Goal: Task Accomplishment & Management: Use online tool/utility

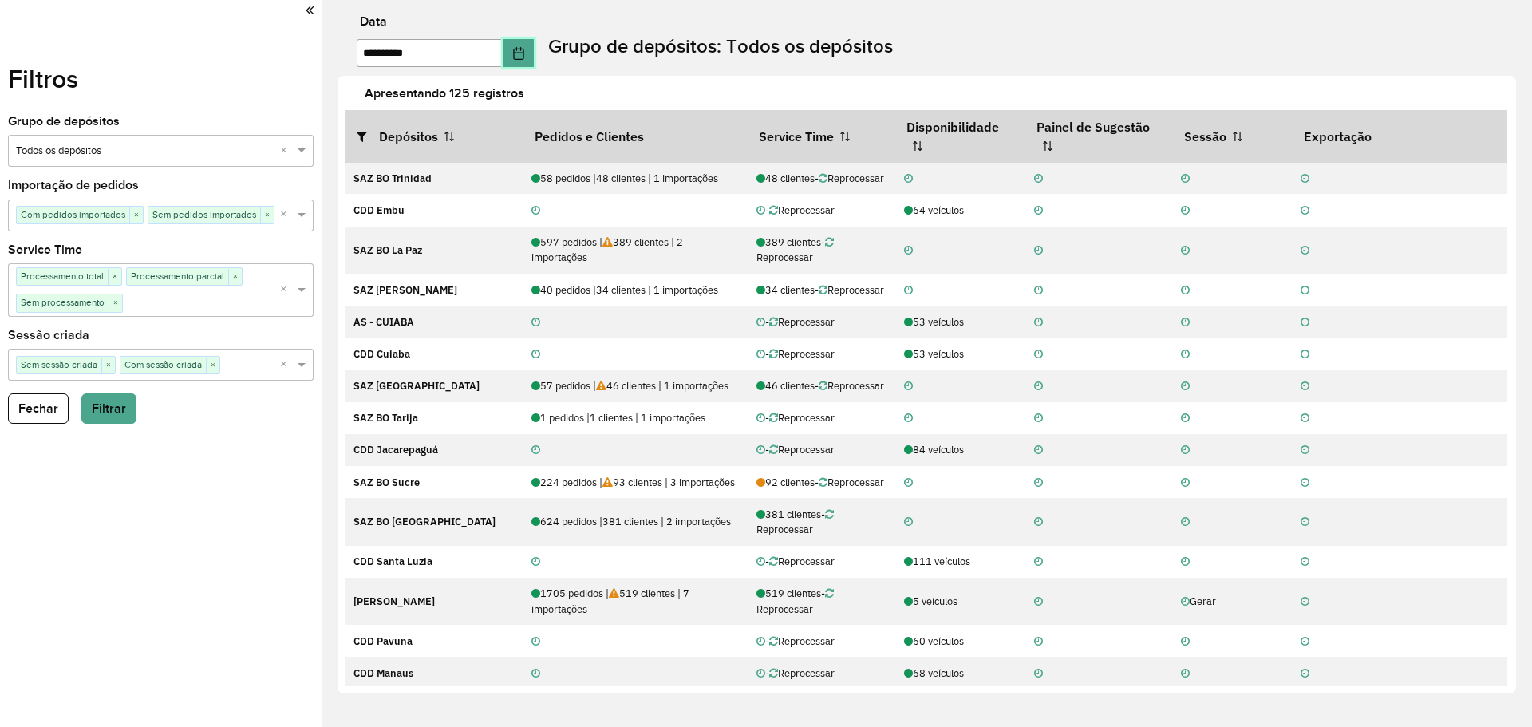
click at [525, 50] on icon "Choose Date" at bounding box center [518, 53] width 13 height 13
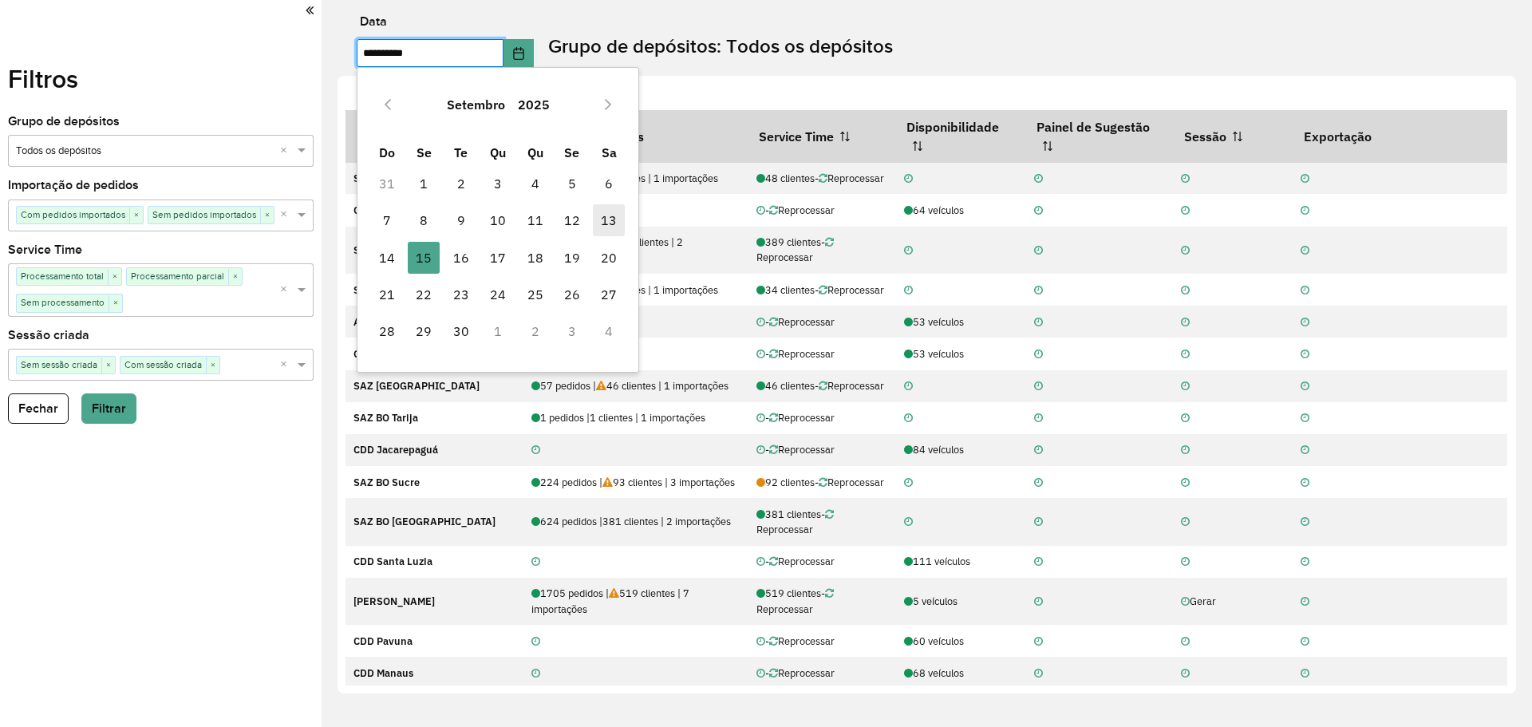
click at [613, 218] on span "13" at bounding box center [609, 220] width 32 height 32
type input "**********"
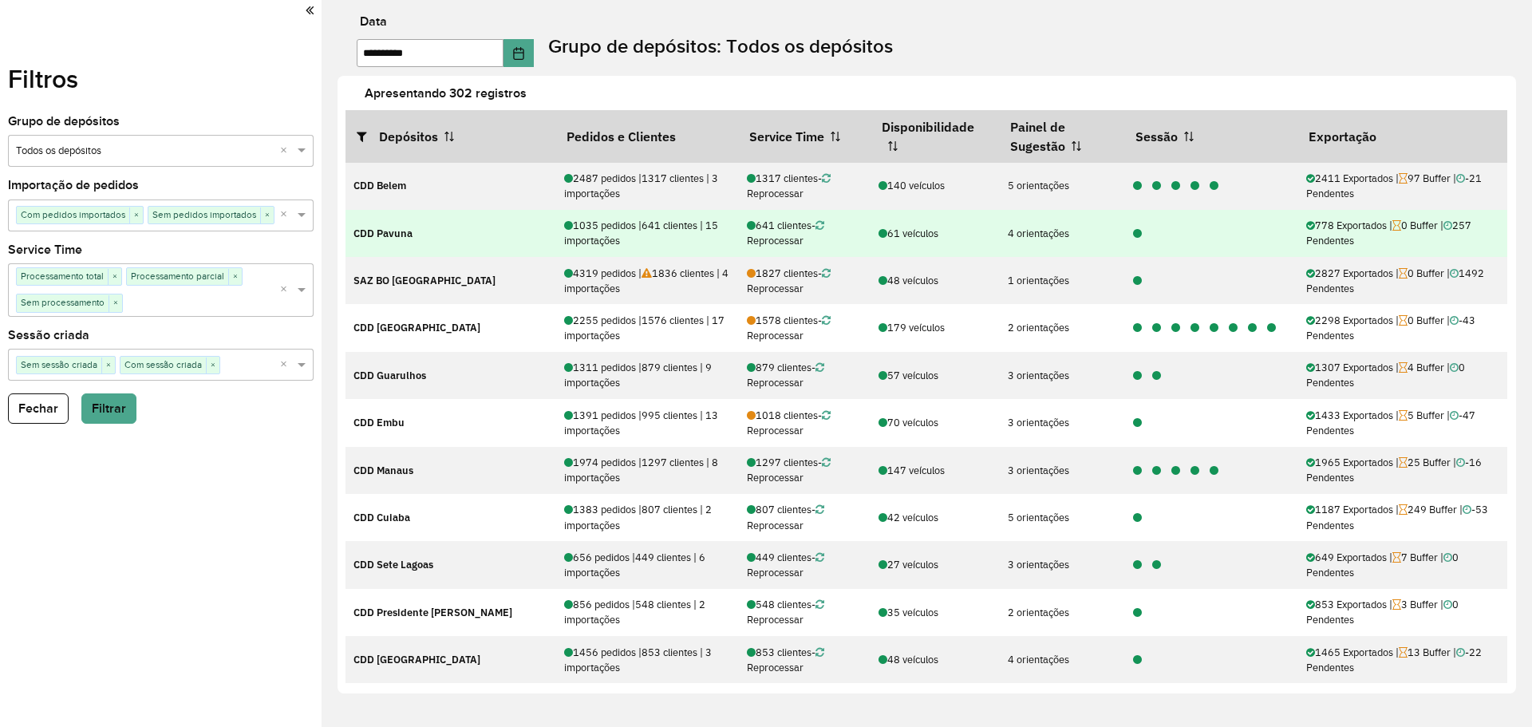
click at [1133, 233] on icon at bounding box center [1137, 234] width 9 height 10
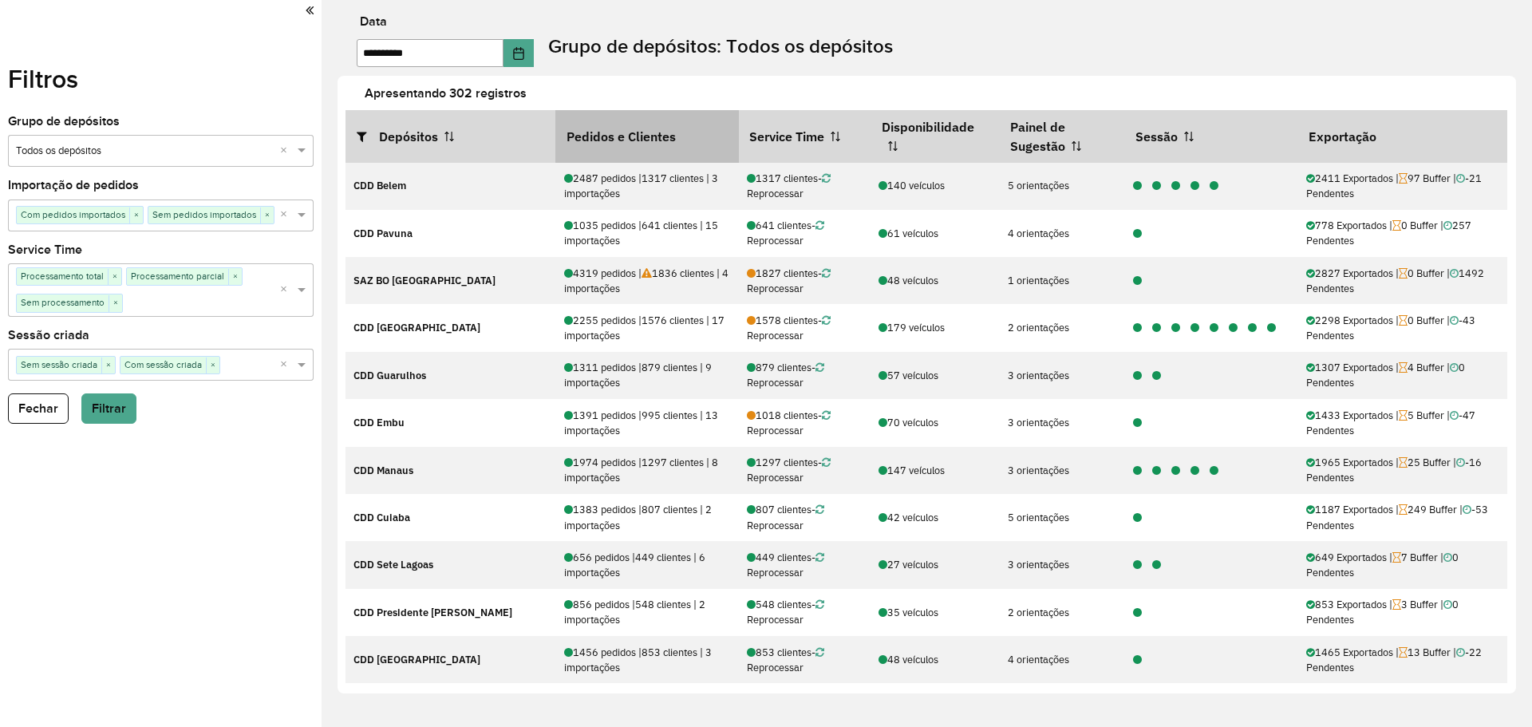
click at [374, 132] on icon at bounding box center [368, 136] width 22 height 13
click at [555, 136] on th "Pedidos e Clientes" at bounding box center [647, 136] width 184 height 53
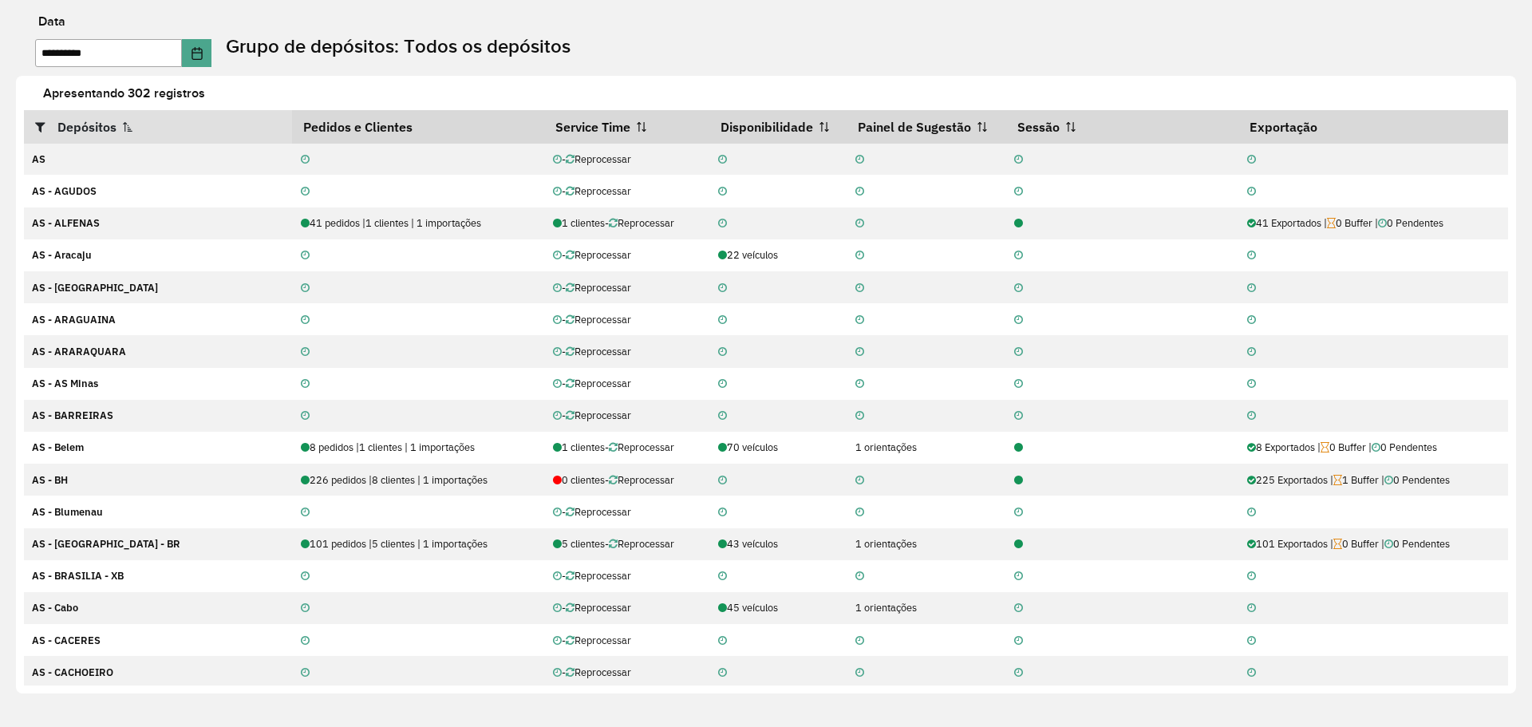
click at [41, 128] on icon at bounding box center [46, 127] width 22 height 13
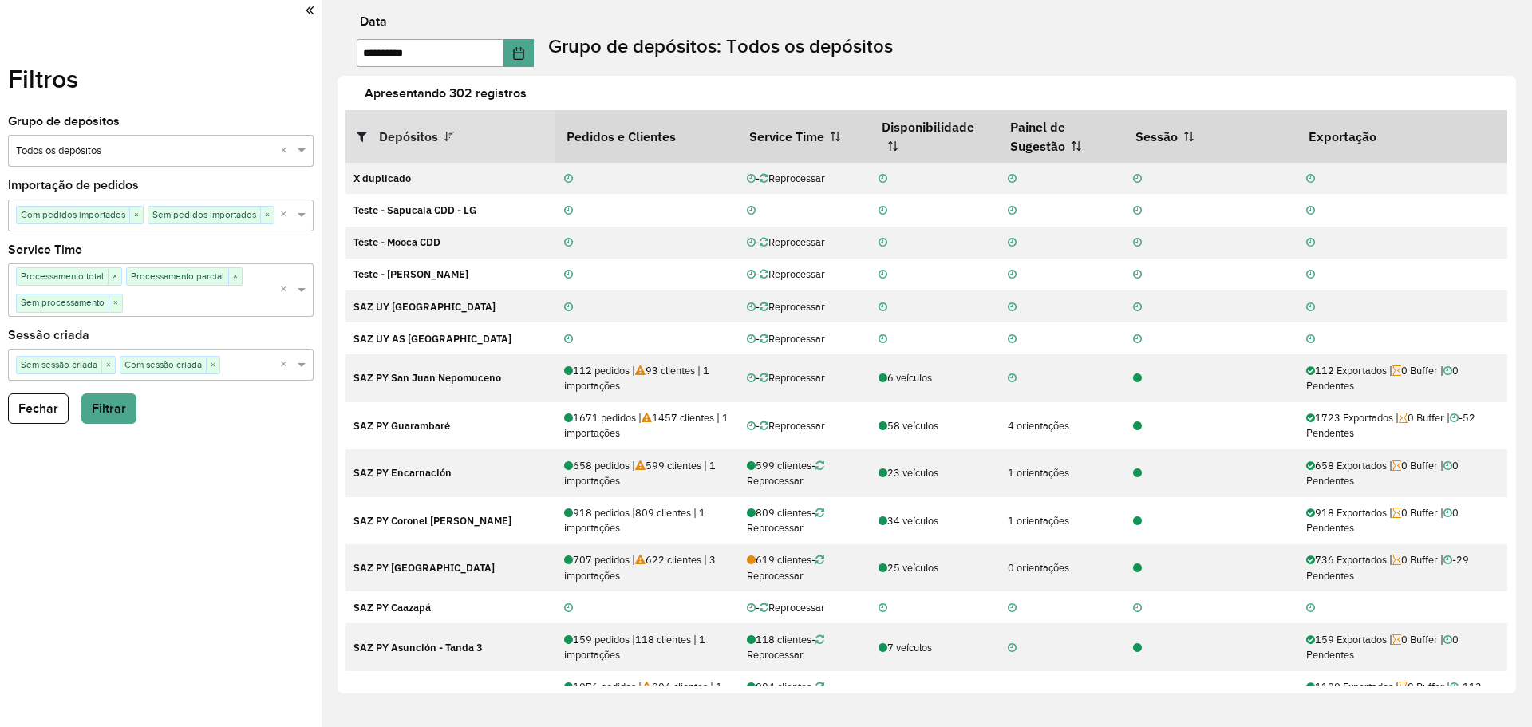
click at [367, 136] on icon at bounding box center [368, 136] width 22 height 13
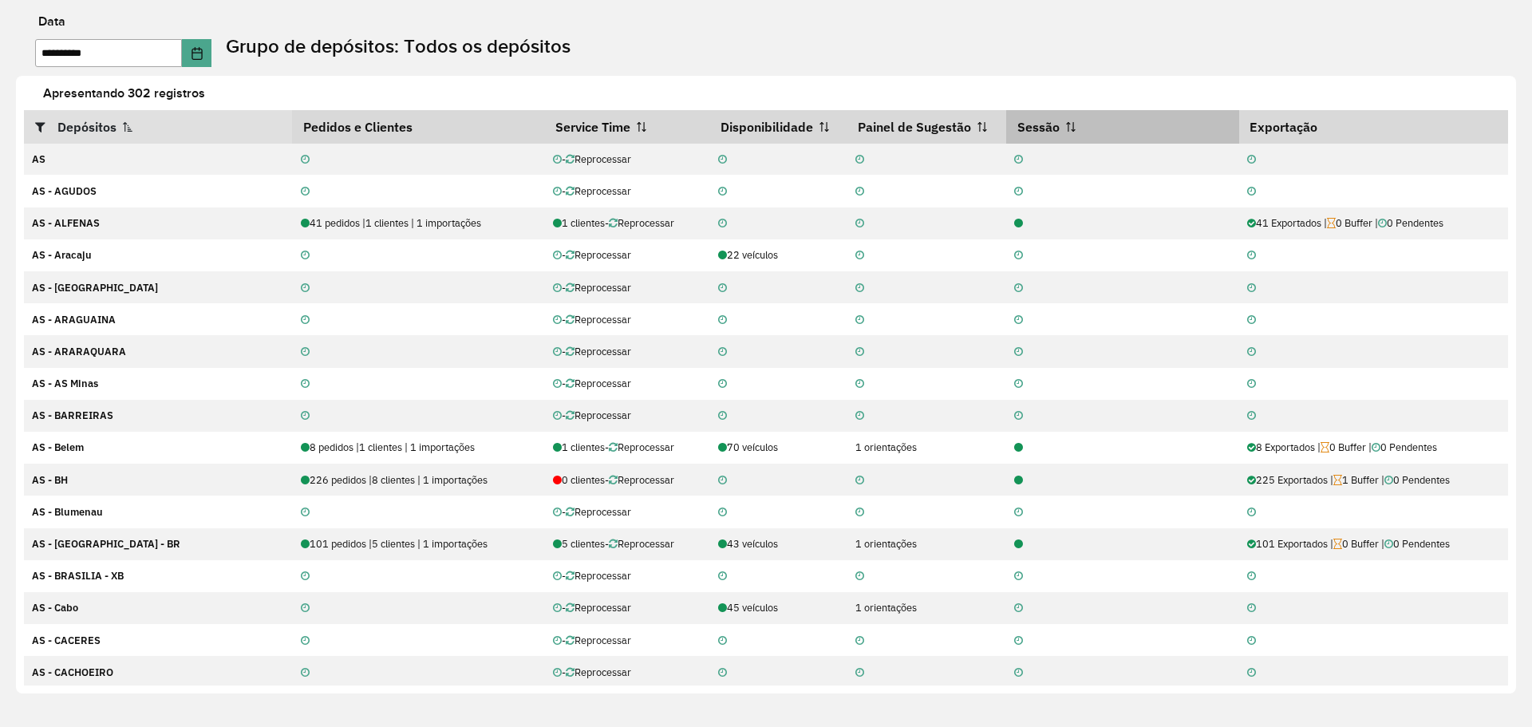
click at [1089, 126] on th "Sessão" at bounding box center [1122, 127] width 233 height 34
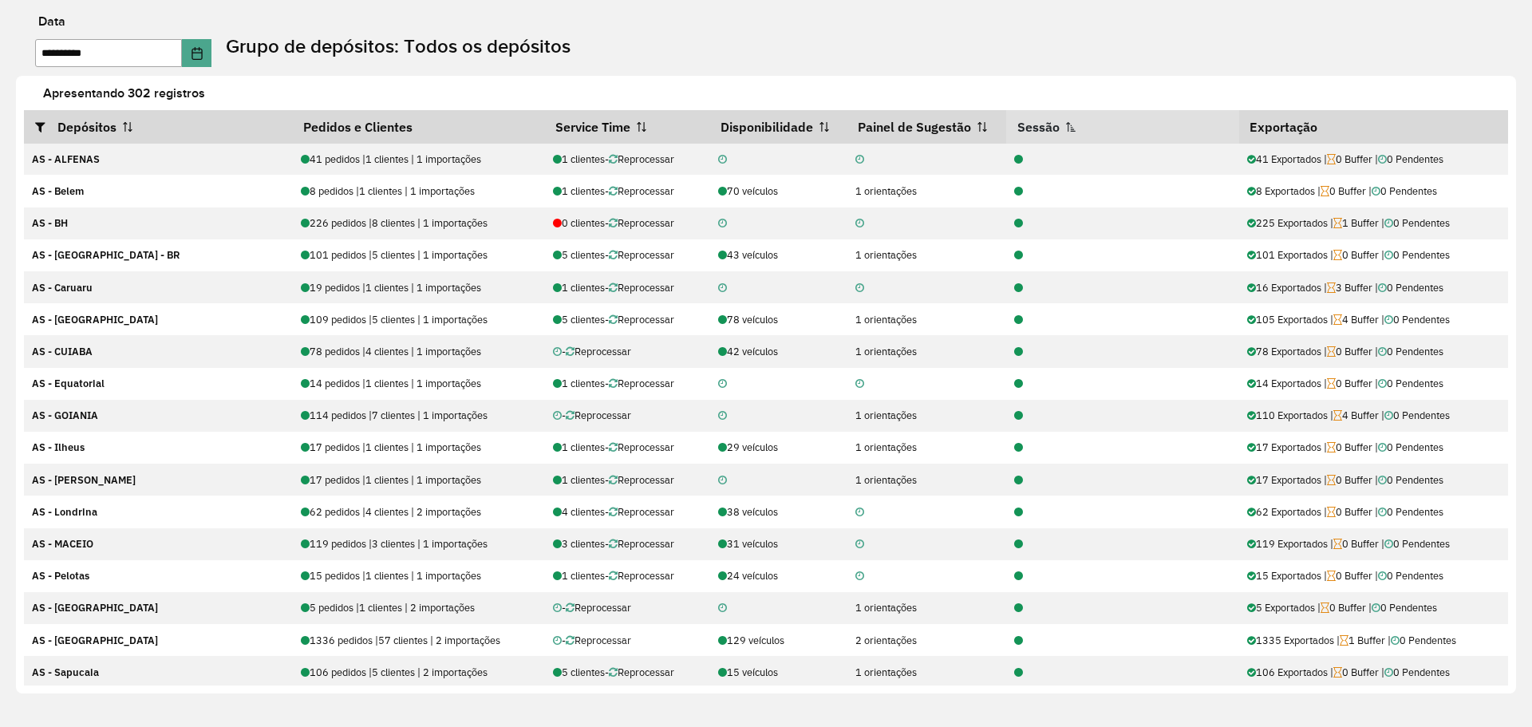
click at [1089, 126] on th "Sessão" at bounding box center [1122, 127] width 233 height 34
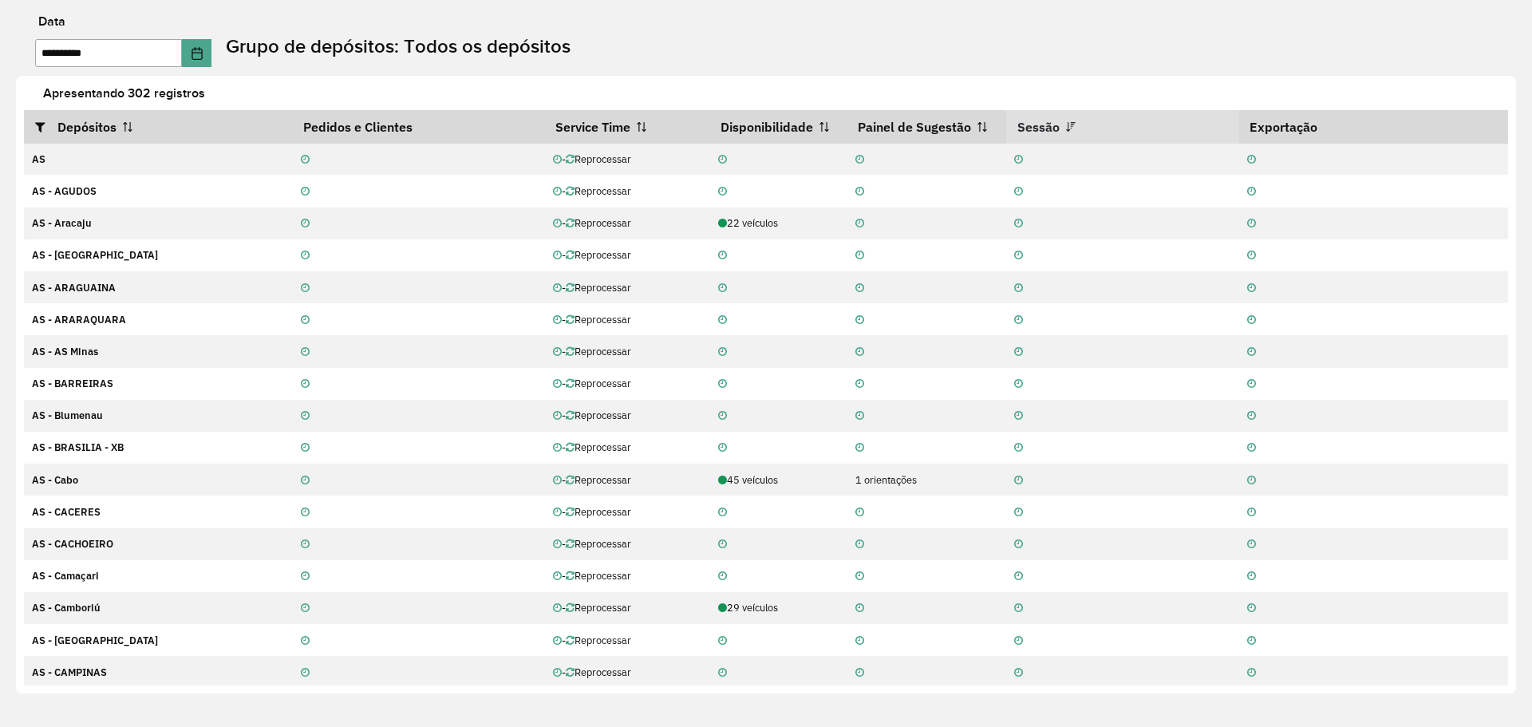
click at [1089, 126] on th "Sessão" at bounding box center [1122, 127] width 233 height 34
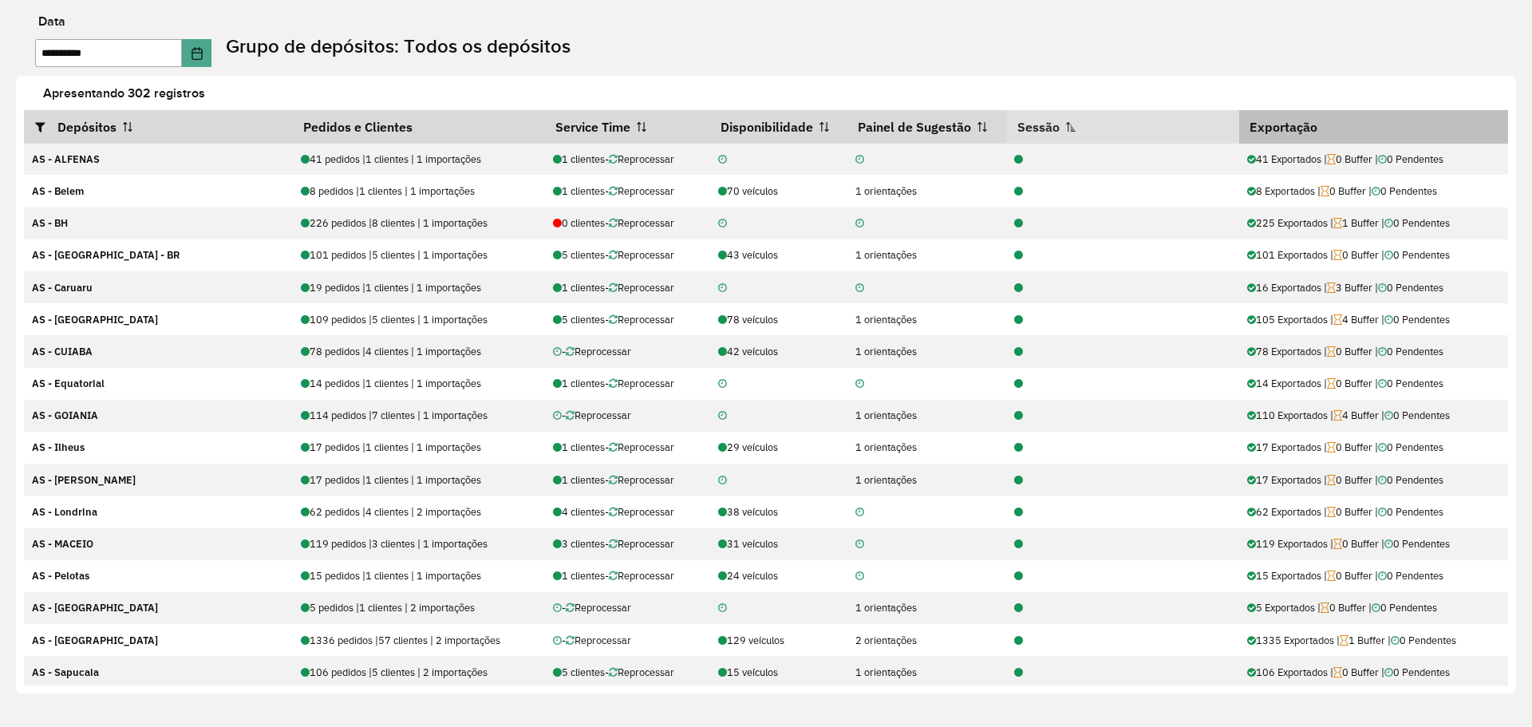
click at [1273, 127] on th "Exportação" at bounding box center [1373, 127] width 269 height 34
click at [637, 125] on icon at bounding box center [642, 127] width 10 height 10
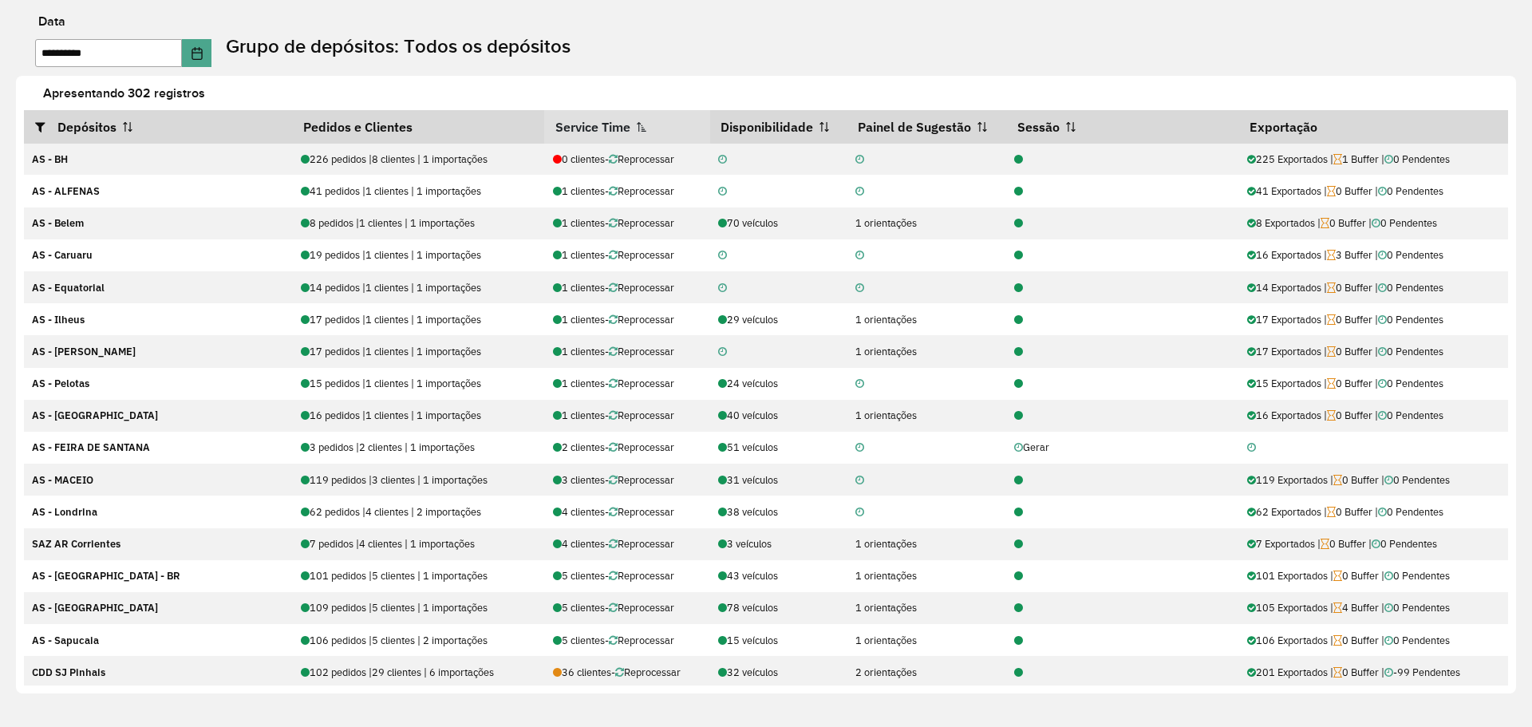
click at [637, 125] on icon at bounding box center [642, 127] width 10 height 10
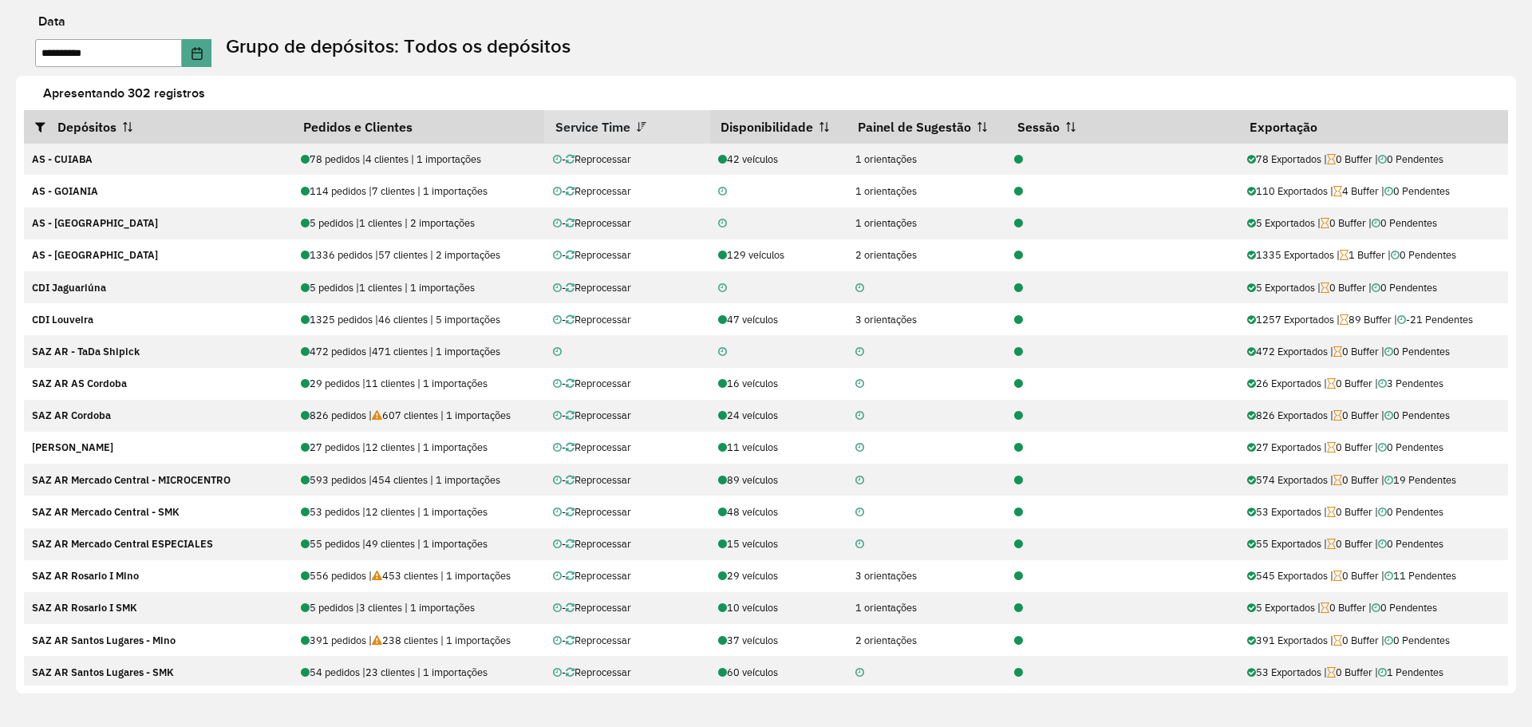
click at [637, 125] on icon at bounding box center [642, 127] width 10 height 10
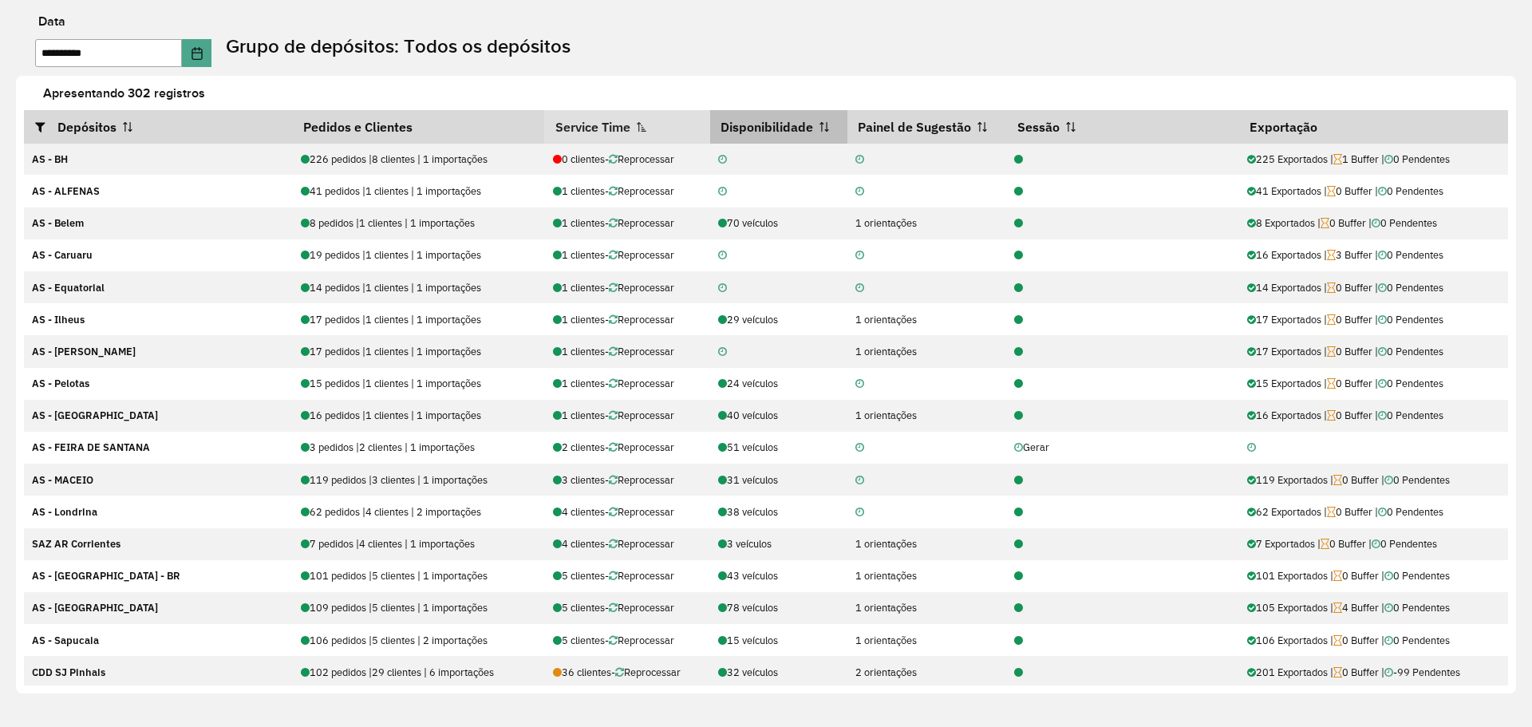
click at [785, 113] on th "Disponibilidade" at bounding box center [778, 127] width 137 height 34
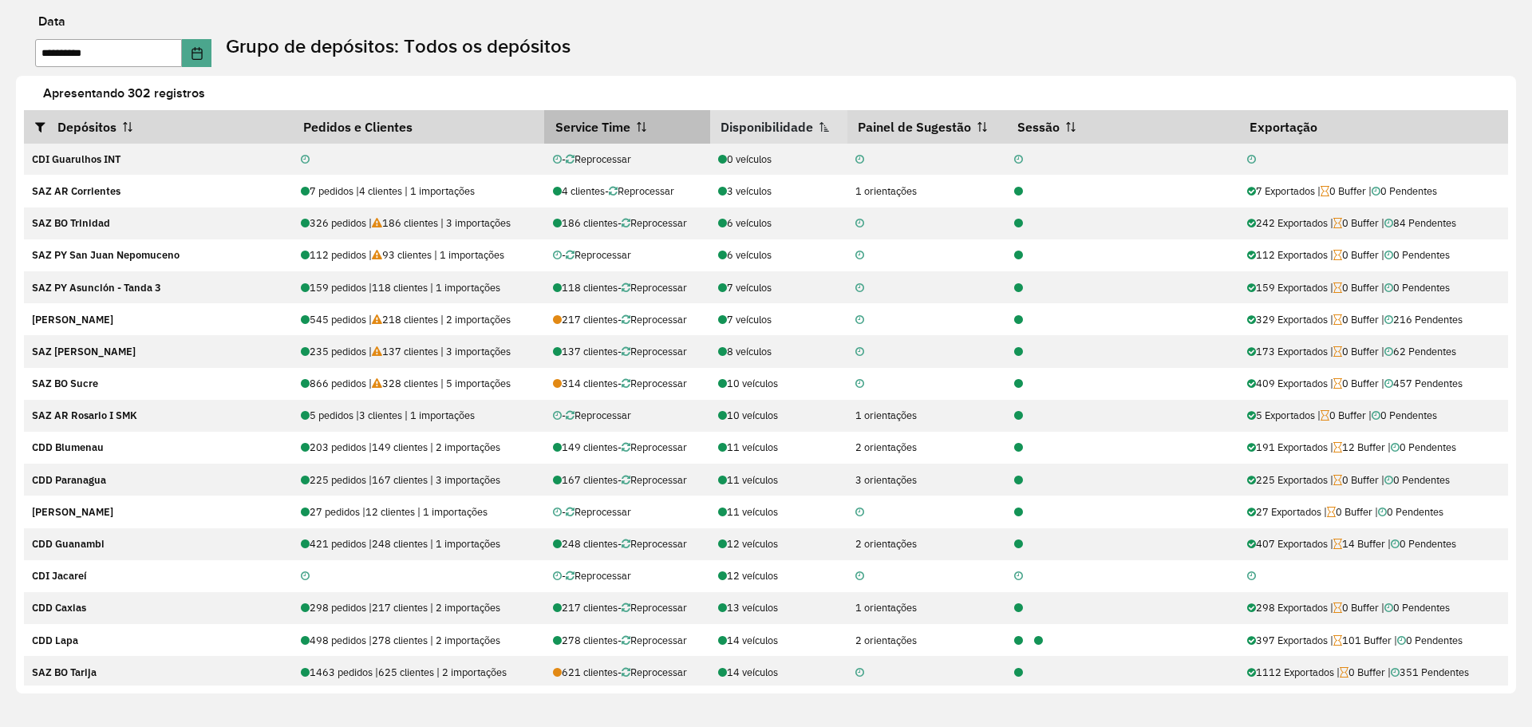
click at [797, 125] on th "Disponibilidade" at bounding box center [778, 127] width 137 height 34
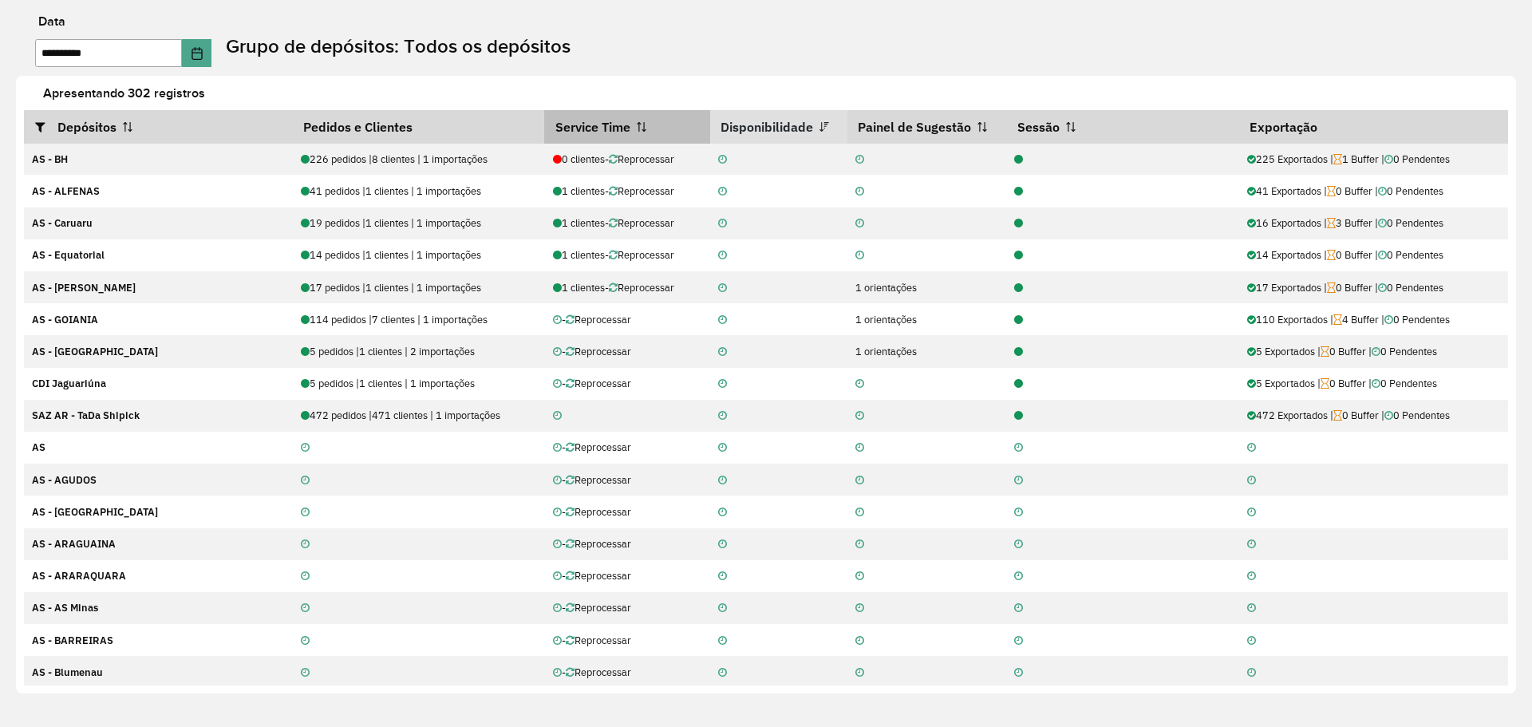
click at [797, 125] on th "Disponibilidade" at bounding box center [778, 127] width 137 height 34
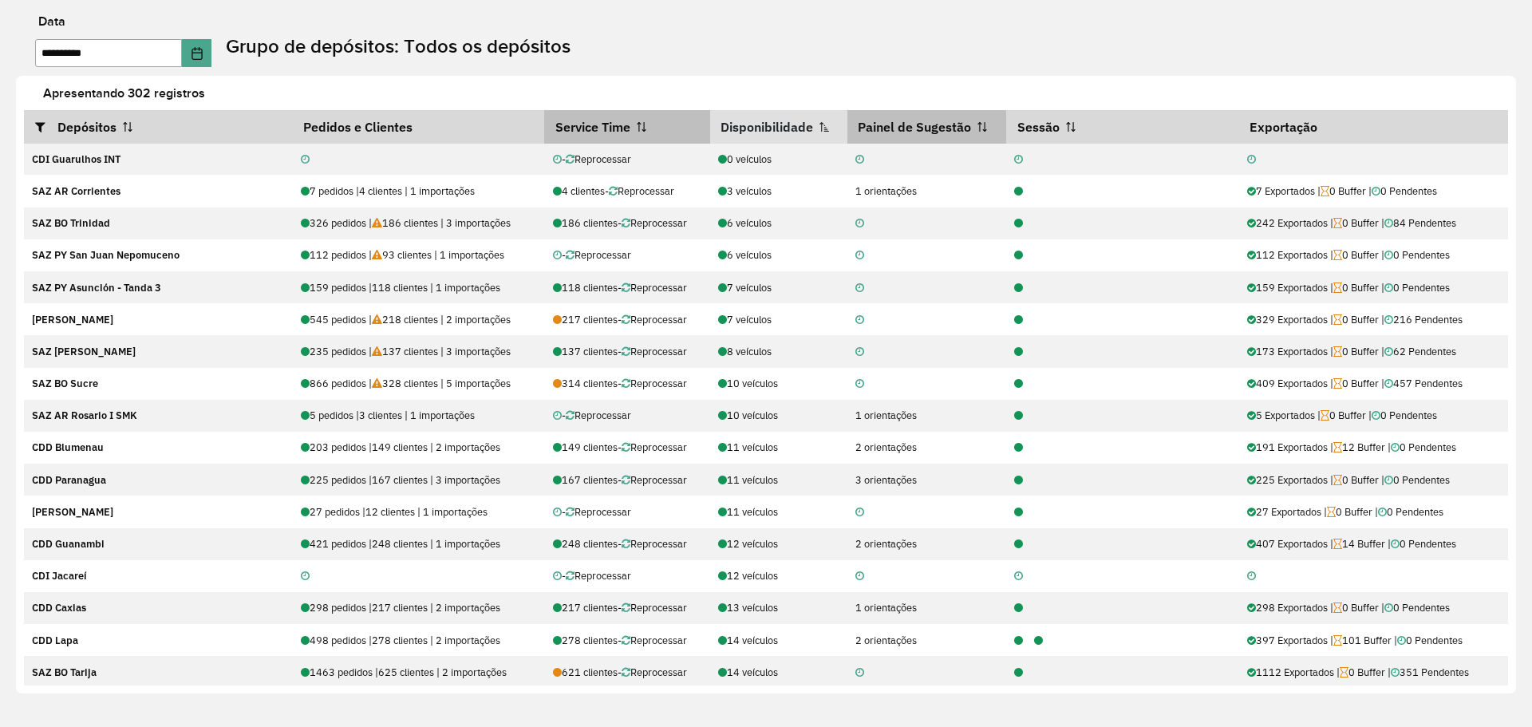
click at [923, 127] on th "Painel de Sugestão" at bounding box center [927, 127] width 159 height 34
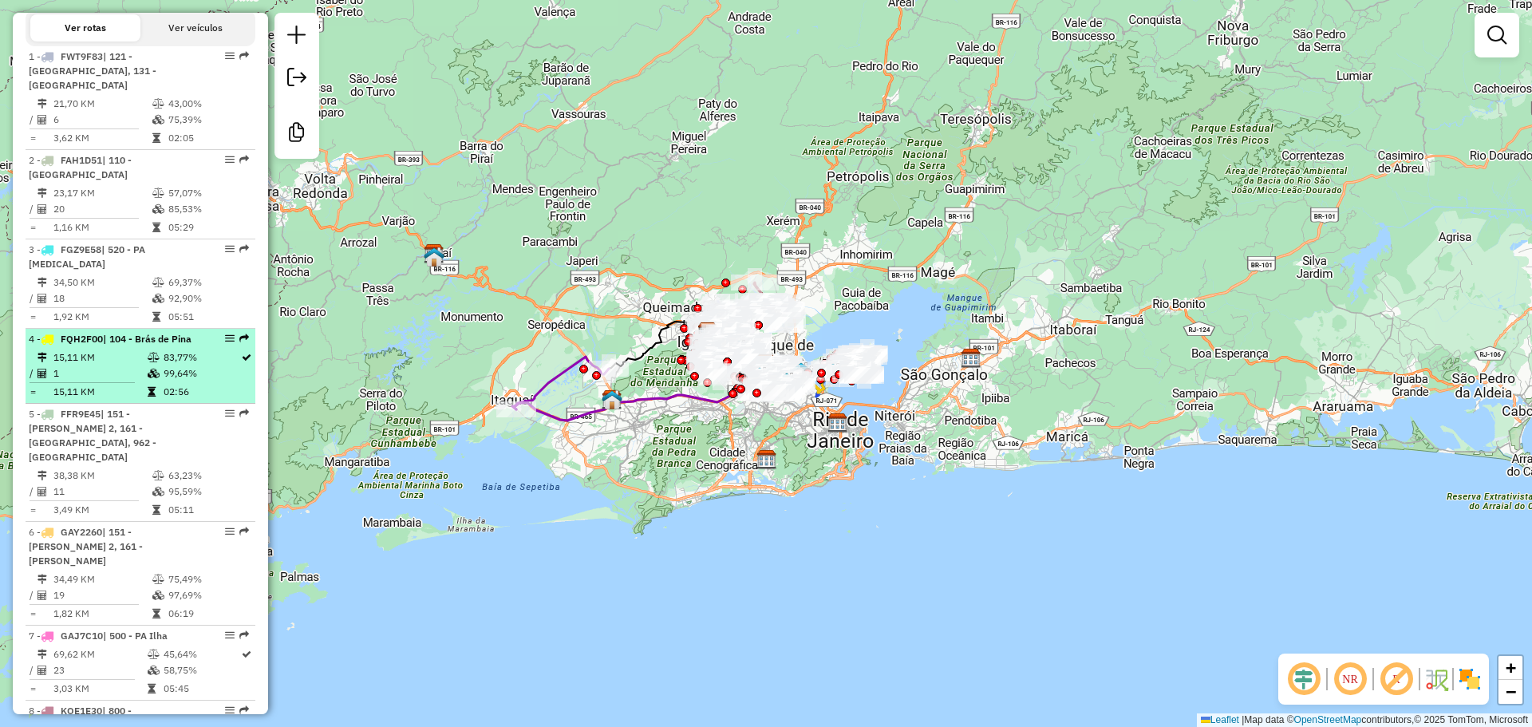
scroll to position [638, 0]
